Goal: Information Seeking & Learning: Learn about a topic

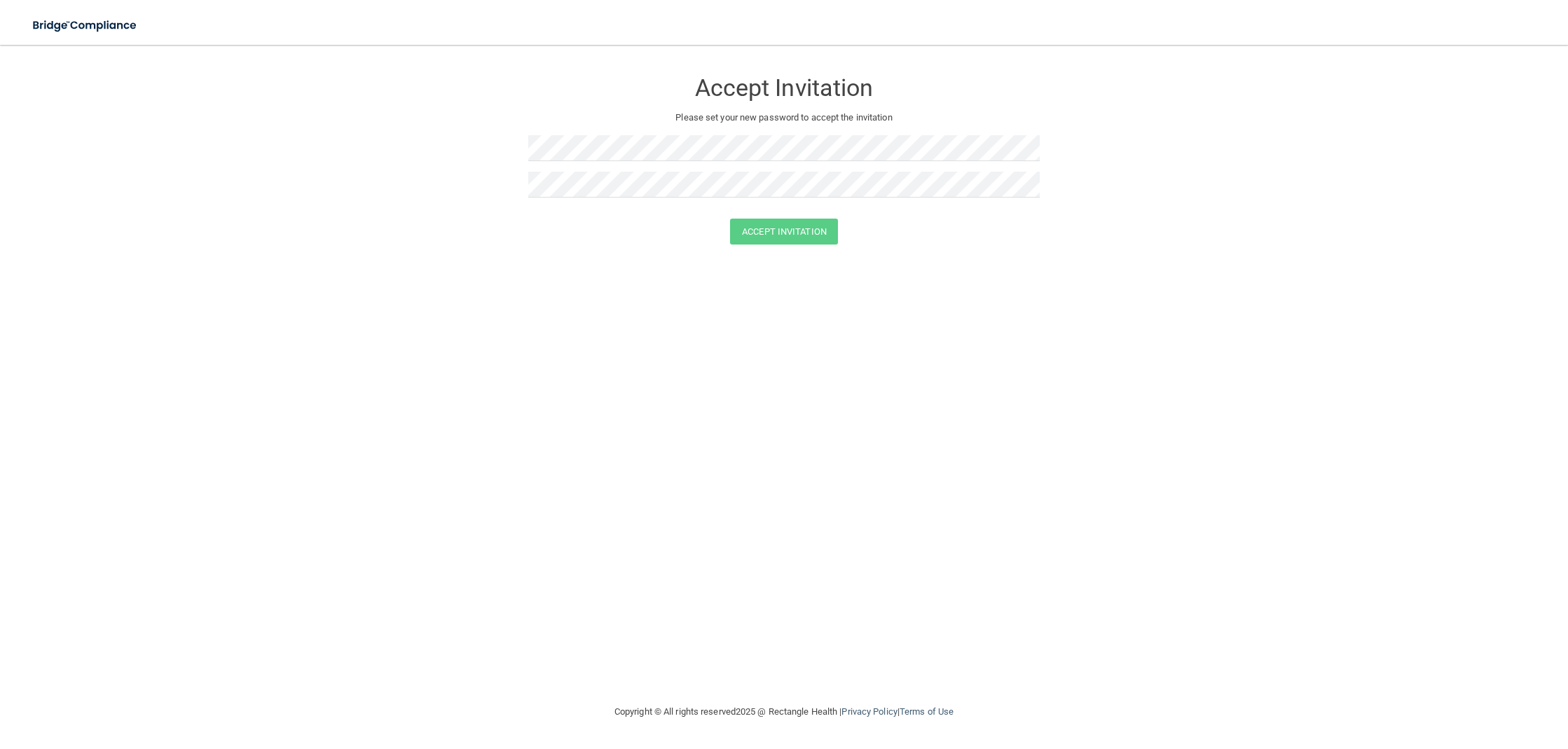
click at [91, 21] on img at bounding box center [85, 26] width 129 height 28
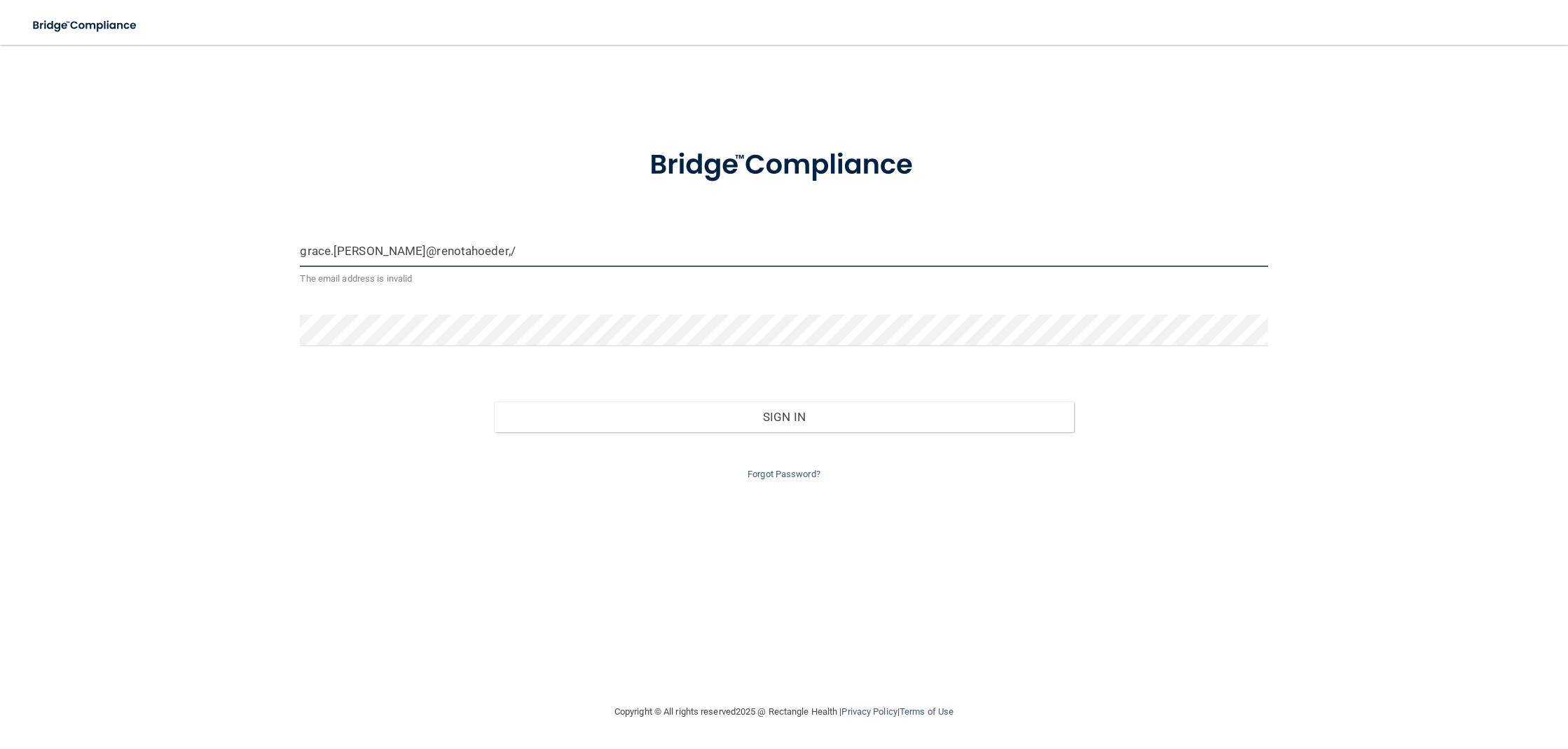
drag, startPoint x: 560, startPoint y: 247, endPoint x: 527, endPoint y: 236, distance: 34.8
click at [548, 247] on input "grace.leonard@renotahoeder,/" at bounding box center [784, 251] width 968 height 32
type input "[EMAIL_ADDRESS][PERSON_NAME][DOMAIN_NAME]"
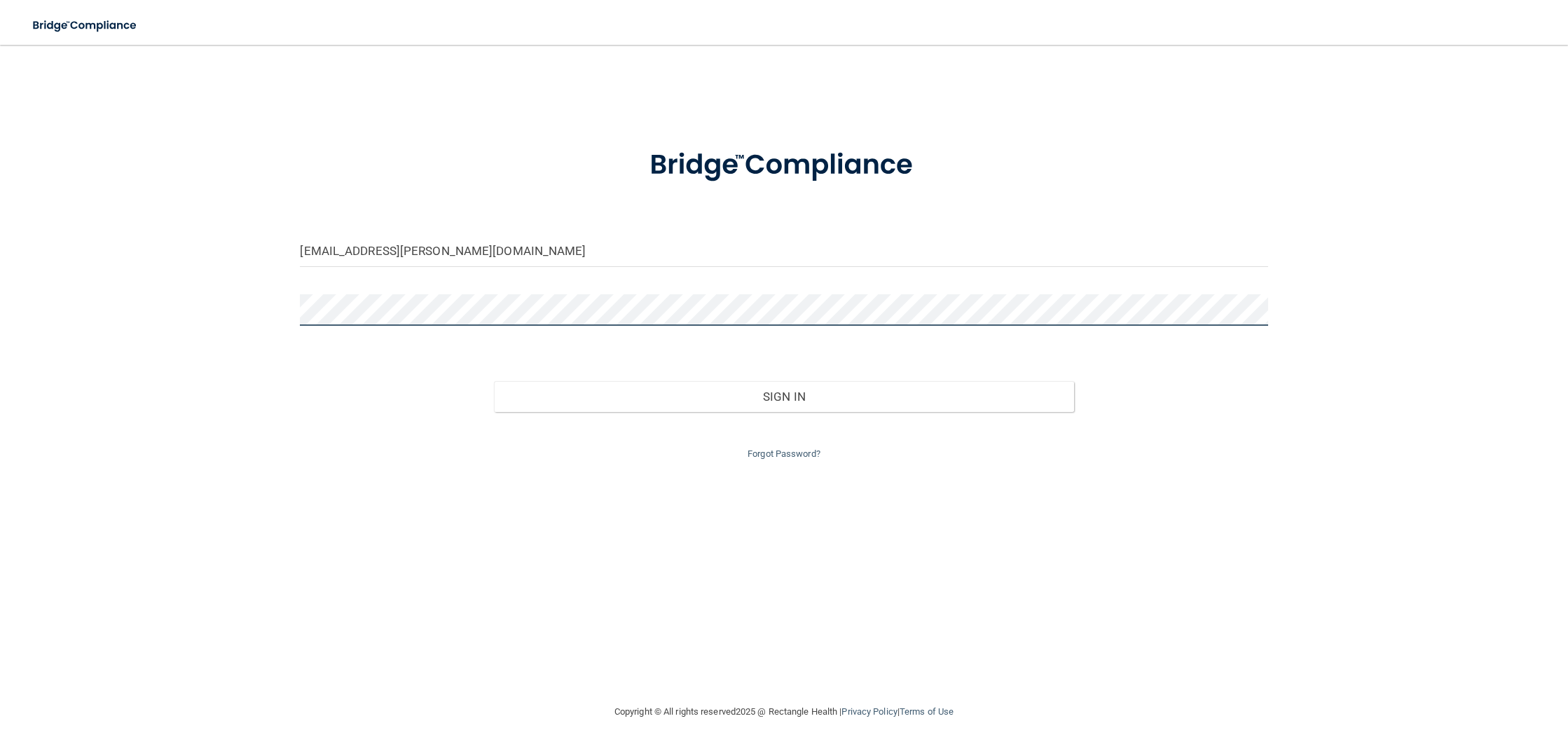
click at [783, 393] on button "Sign In" at bounding box center [784, 396] width 581 height 31
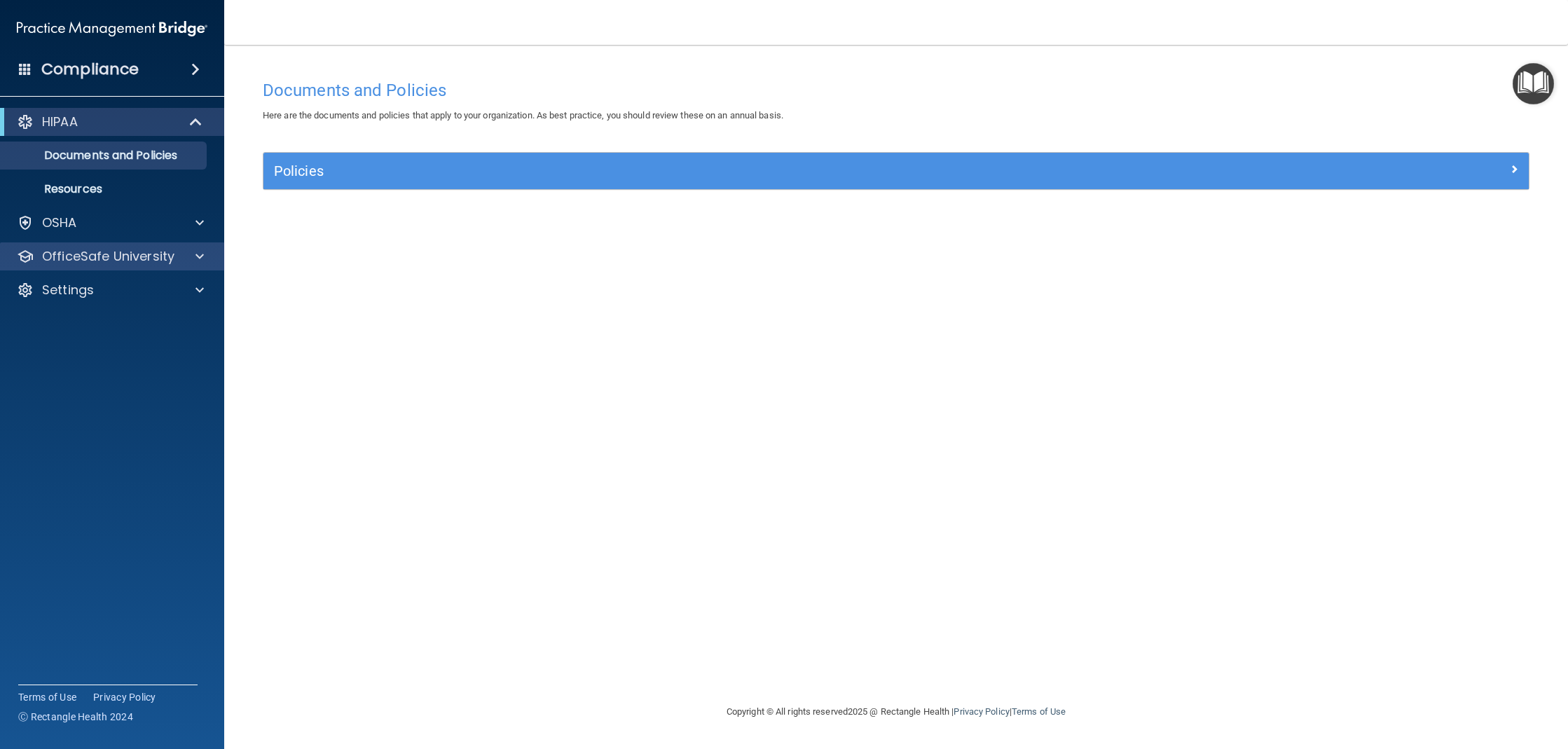
click at [204, 257] on div at bounding box center [197, 256] width 35 height 17
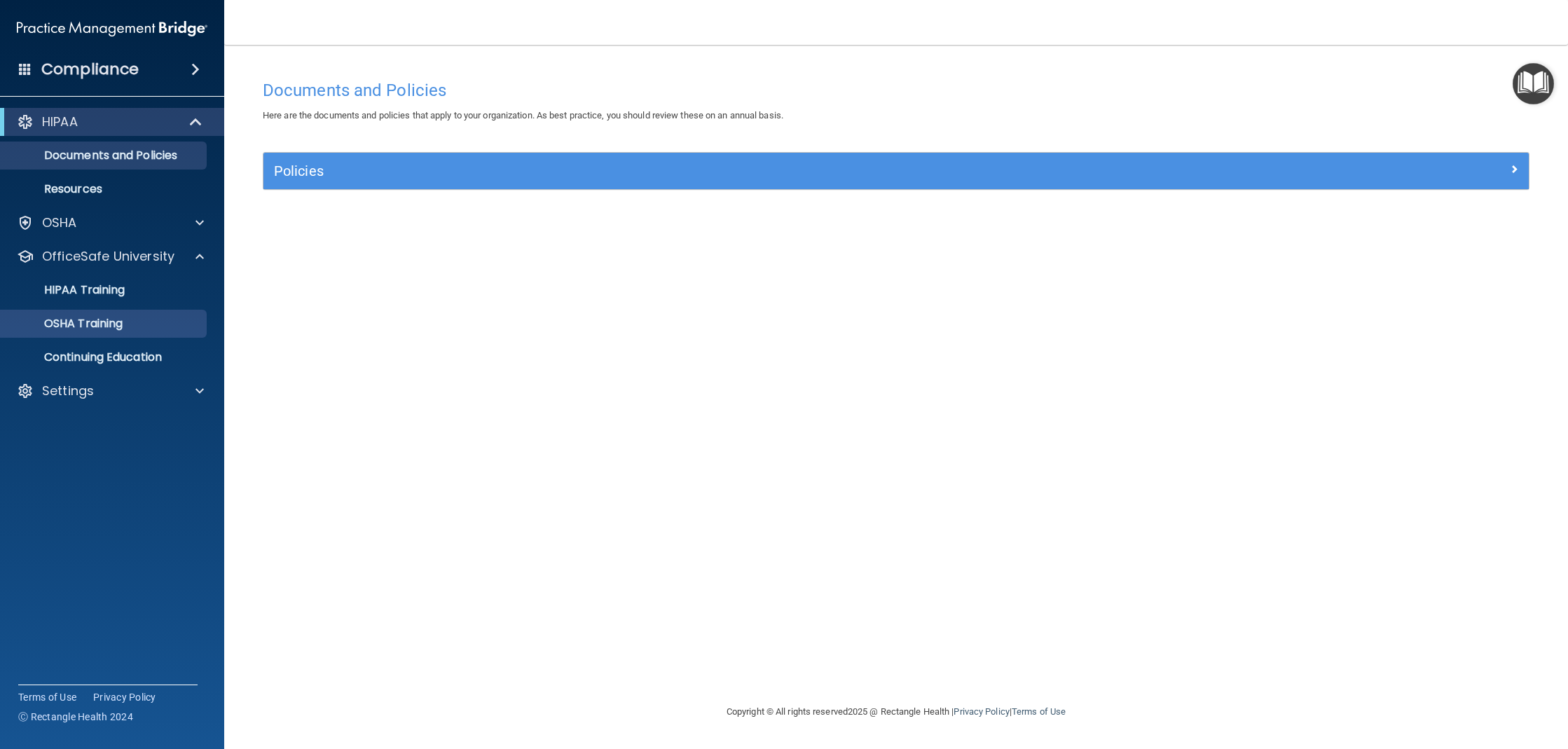
click at [147, 321] on div "OSHA Training" at bounding box center [104, 324] width 191 height 14
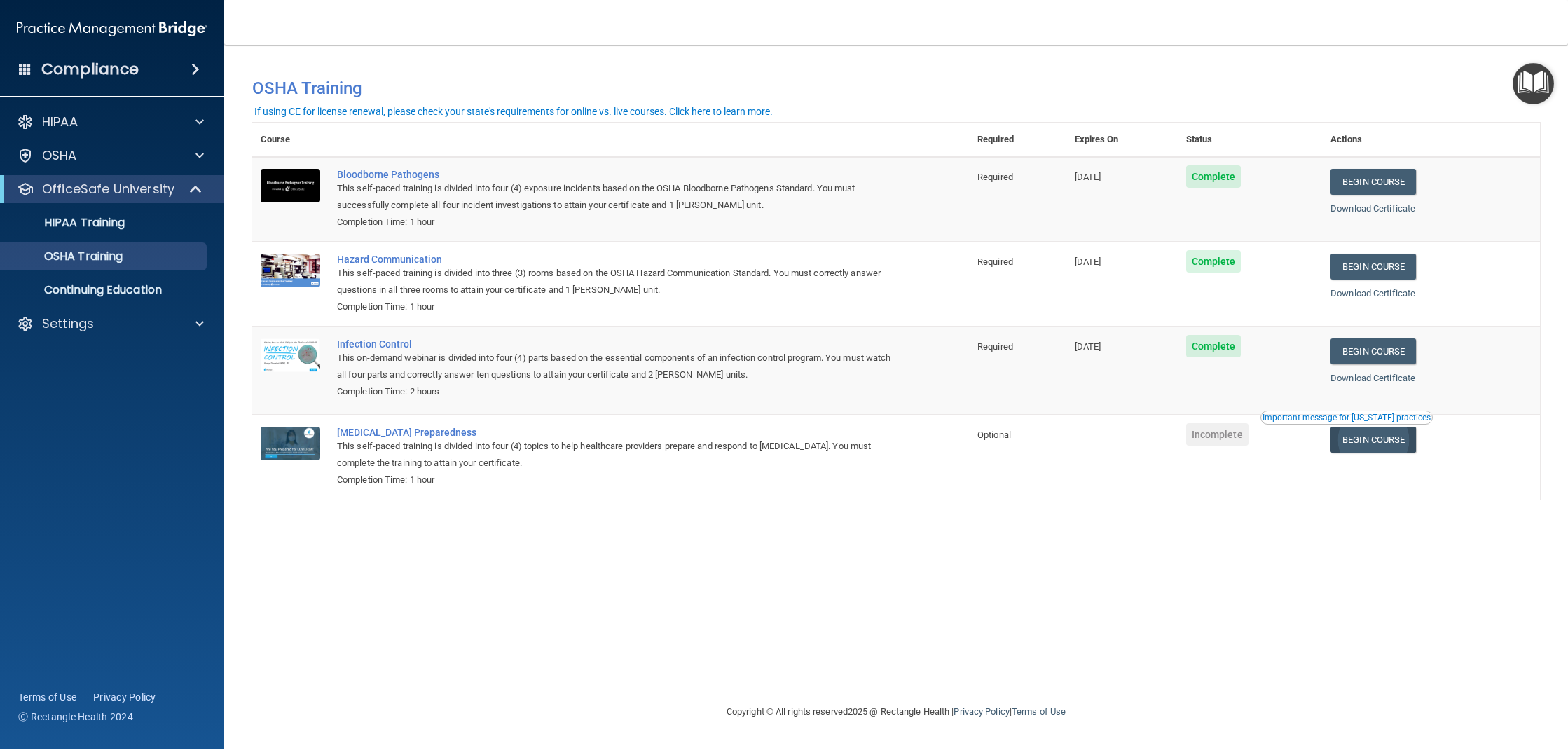
click at [1396, 442] on link "Begin Course" at bounding box center [1374, 439] width 85 height 26
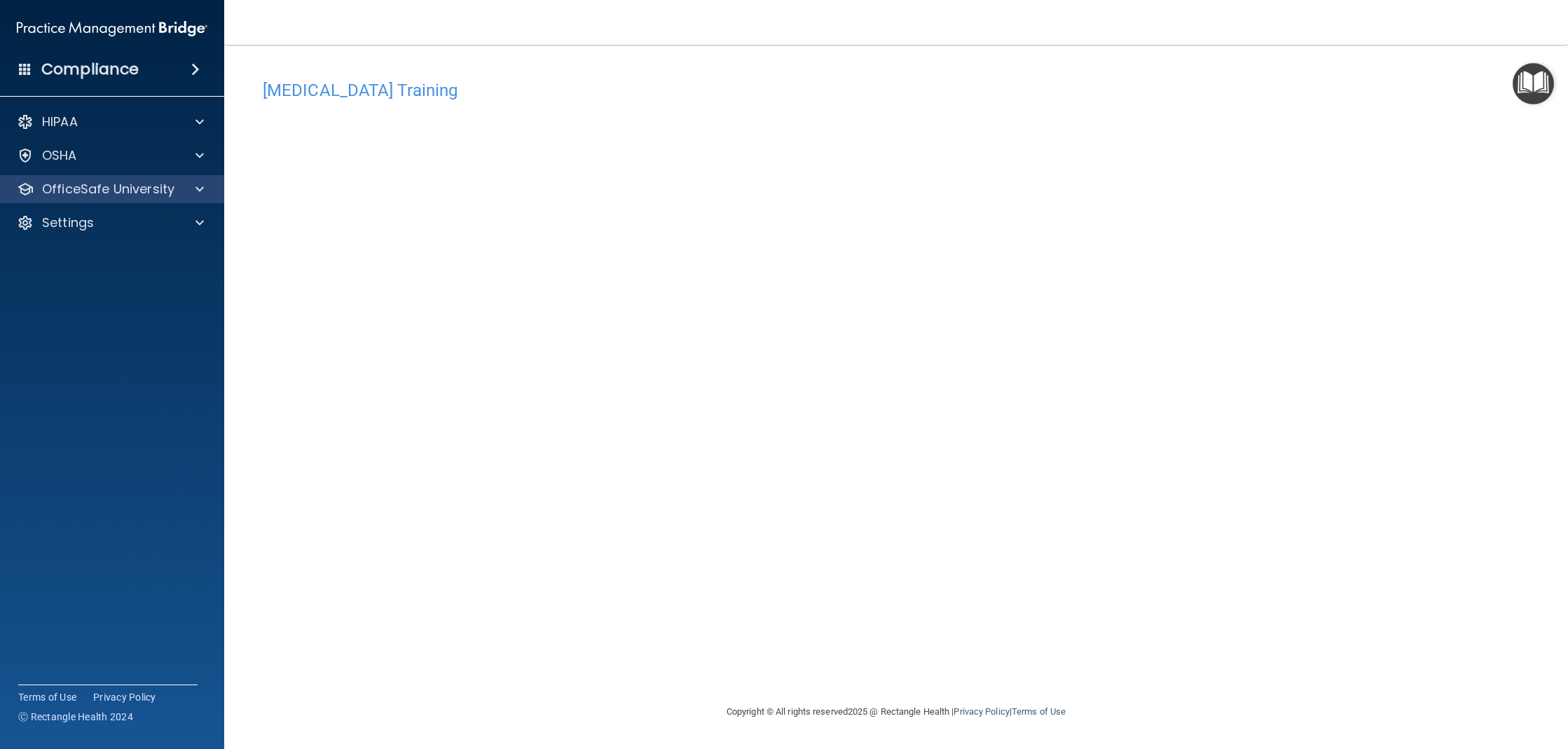
click at [181, 193] on div at bounding box center [197, 189] width 35 height 17
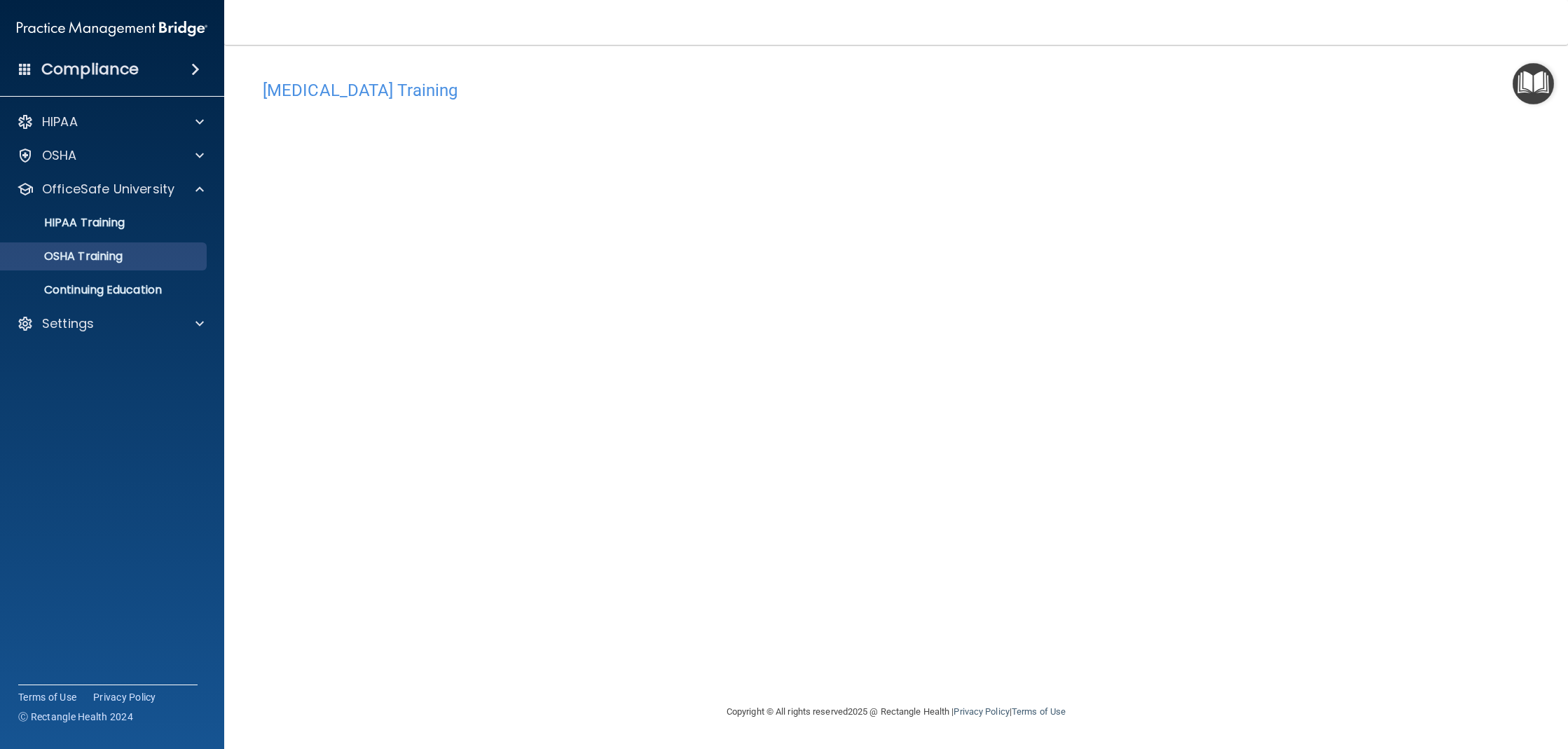
click at [123, 261] on p "OSHA Training" at bounding box center [66, 256] width 114 height 14
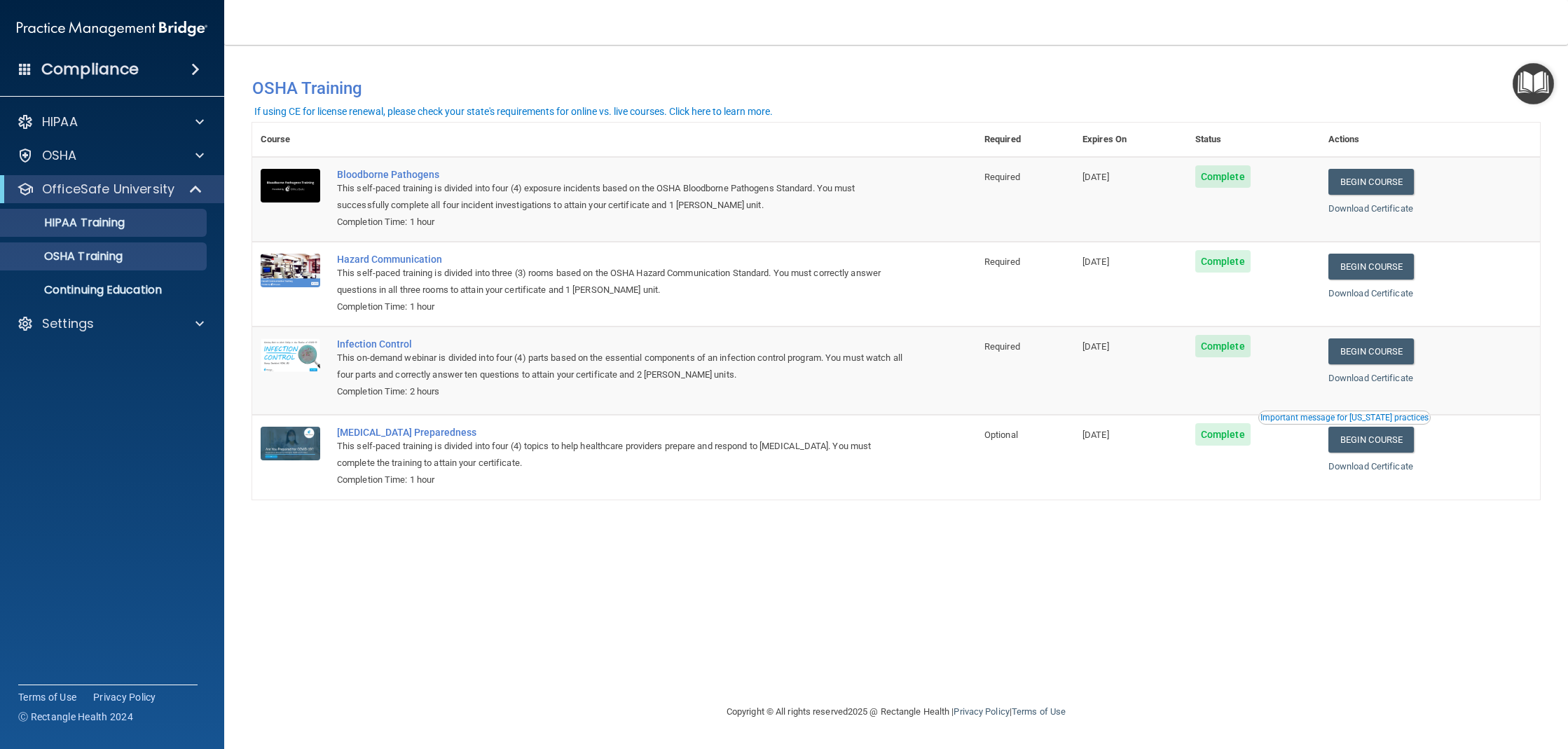
click at [142, 217] on div "HIPAA Training" at bounding box center [104, 223] width 191 height 14
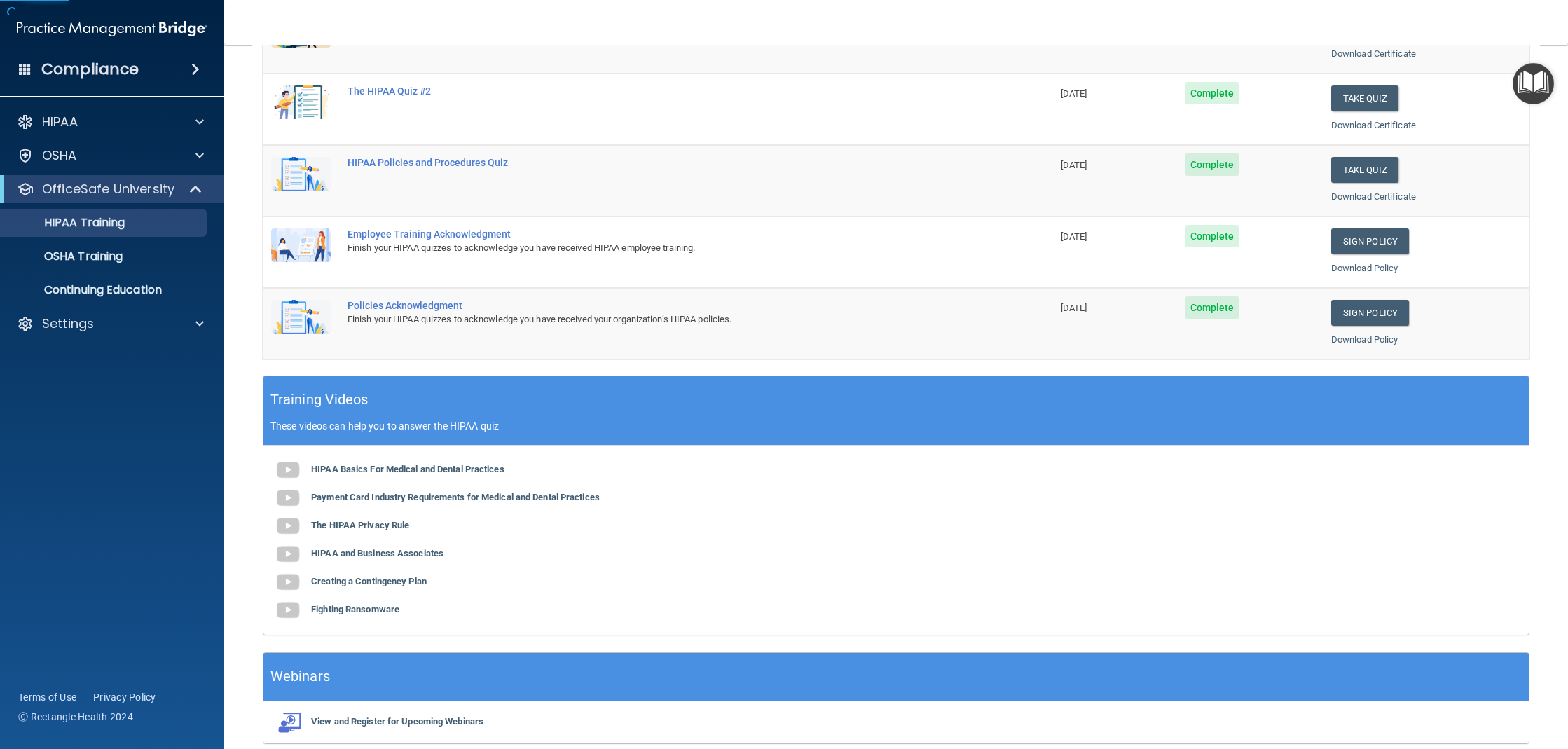
scroll to position [245, 0]
click at [174, 289] on p "Continuing Education" at bounding box center [104, 290] width 191 height 14
